Goal: Communication & Community: Answer question/provide support

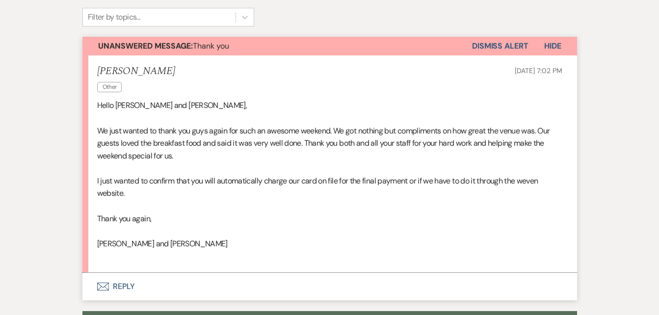
scroll to position [285, 0]
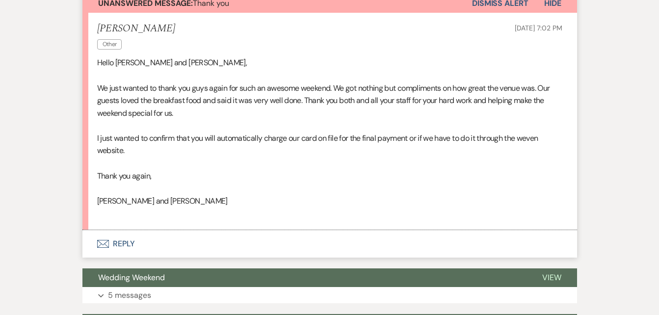
click at [132, 245] on button "Envelope Reply" at bounding box center [329, 243] width 494 height 27
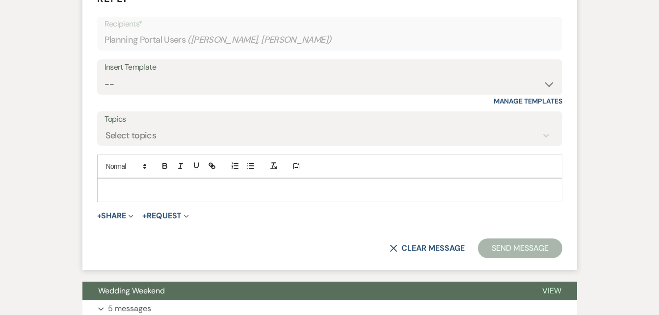
scroll to position [538, 0]
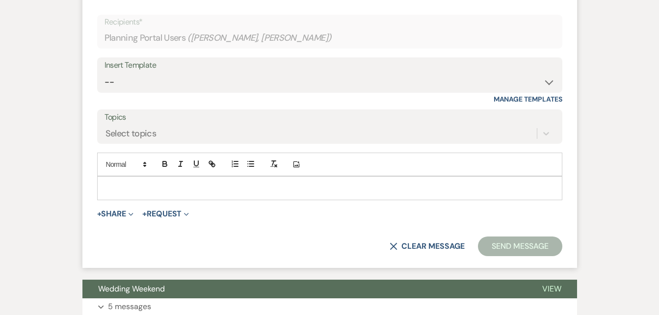
click at [178, 192] on p at bounding box center [329, 187] width 449 height 11
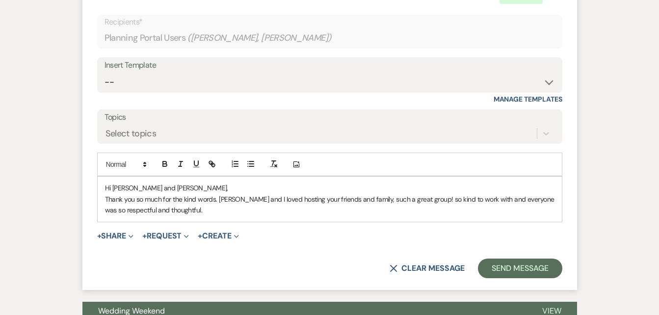
click at [191, 207] on p "Thank you so much for the kind words. [PERSON_NAME] and I loved hosting your fr…" at bounding box center [329, 205] width 449 height 22
click at [405, 206] on p "Thank you so much for the kind words. [PERSON_NAME] and I loved hosting your fr…" at bounding box center [329, 205] width 449 height 22
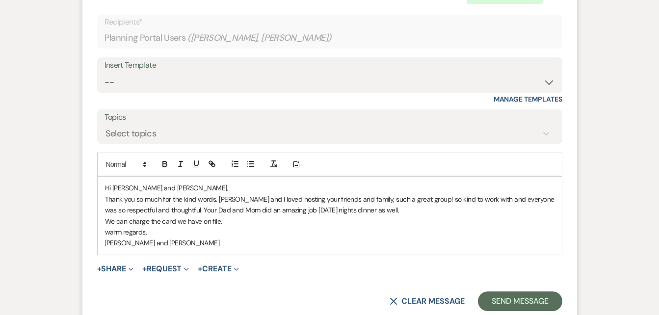
click at [109, 231] on p "warm regards," at bounding box center [329, 232] width 449 height 11
click at [519, 297] on button "Send Message" at bounding box center [520, 301] width 84 height 20
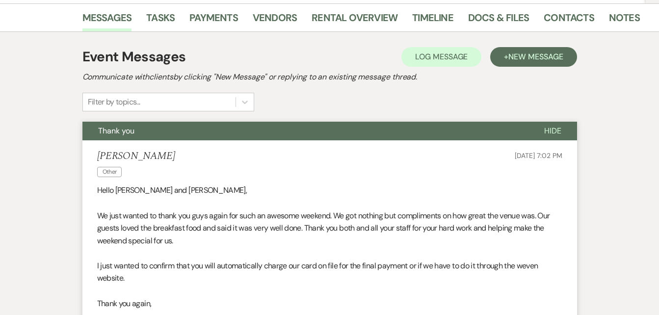
scroll to position [0, 0]
